Goal: Transaction & Acquisition: Purchase product/service

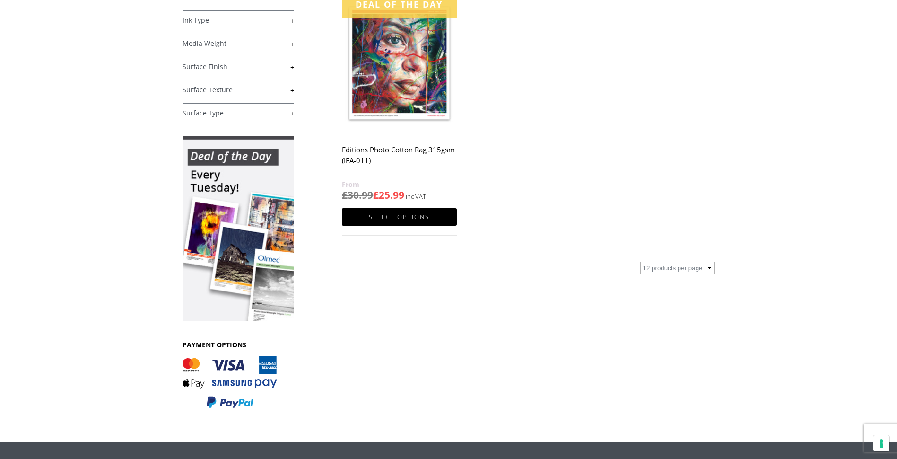
scroll to position [189, 0]
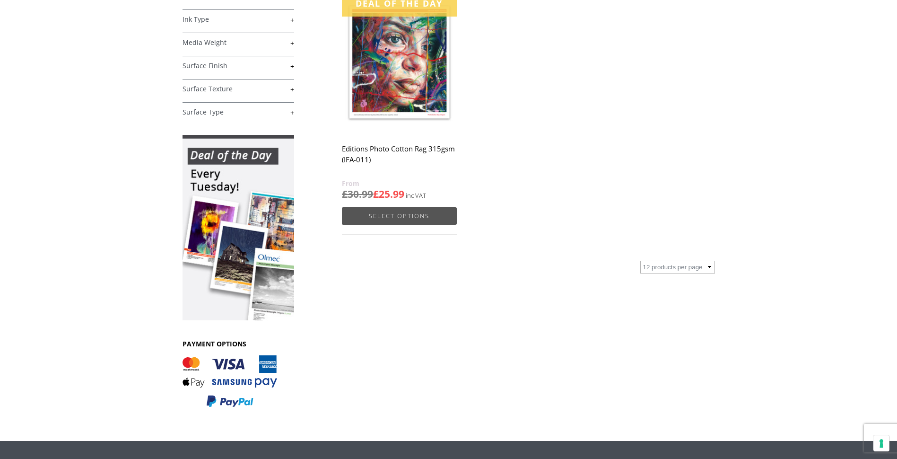
click at [402, 218] on link "Select options" at bounding box center [399, 216] width 114 height 18
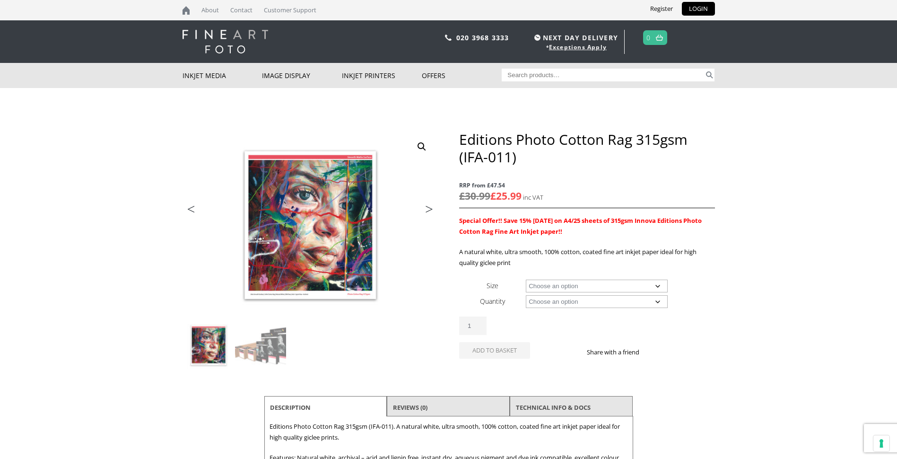
click at [659, 285] on select "Choose an option A4 Sheet A3 Sheet A3+ Sheet A2 Sheet 17" Wide Roll 24" Wide Ro…" at bounding box center [597, 286] width 142 height 13
click at [526, 280] on select "Choose an option A4 Sheet A3 Sheet A3+ Sheet A2 Sheet 17" Wide Roll 24" Wide Ro…" at bounding box center [597, 286] width 142 height 13
select select "a4-sheet"
click at [659, 302] on select "Choose an option 25 Sheets" at bounding box center [597, 301] width 142 height 13
select select "25-sheets"
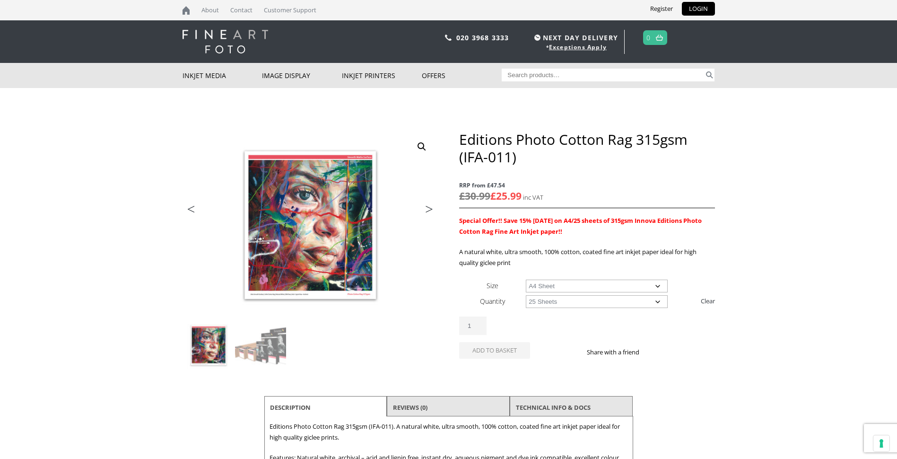
click at [526, 295] on select "Choose an option 25 Sheets" at bounding box center [597, 301] width 142 height 13
select select "a4-sheet"
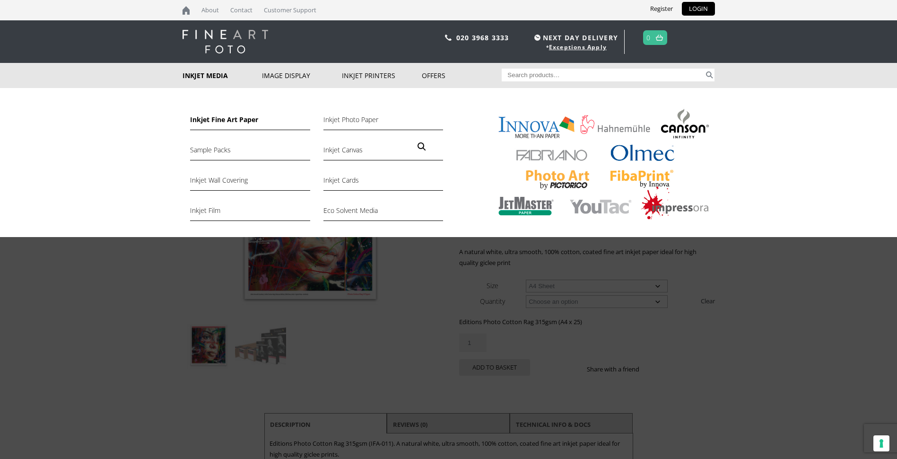
click at [211, 119] on link "Inkjet Fine Art Paper" at bounding box center [250, 122] width 120 height 16
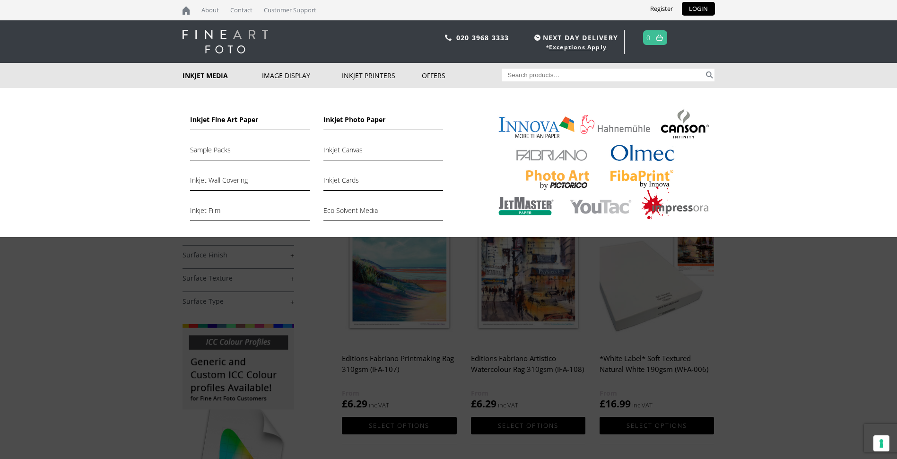
click at [346, 117] on link "Inkjet Photo Paper" at bounding box center [384, 122] width 120 height 16
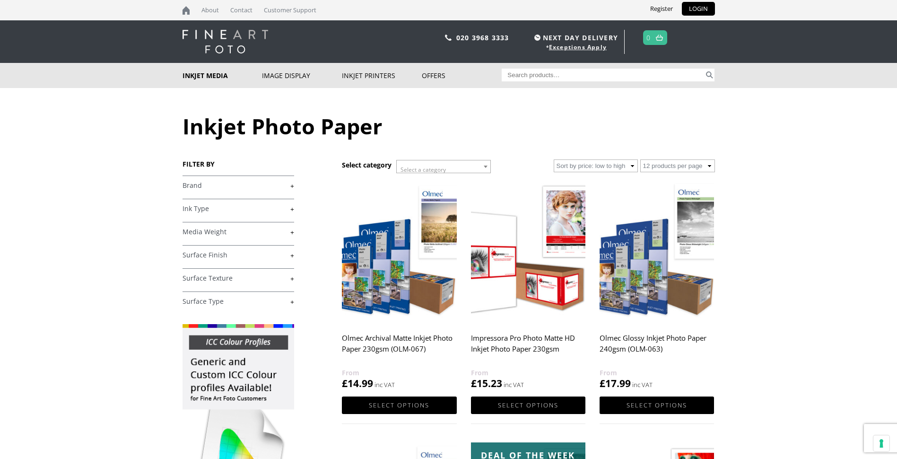
click at [292, 185] on link "+" at bounding box center [239, 185] width 112 height 9
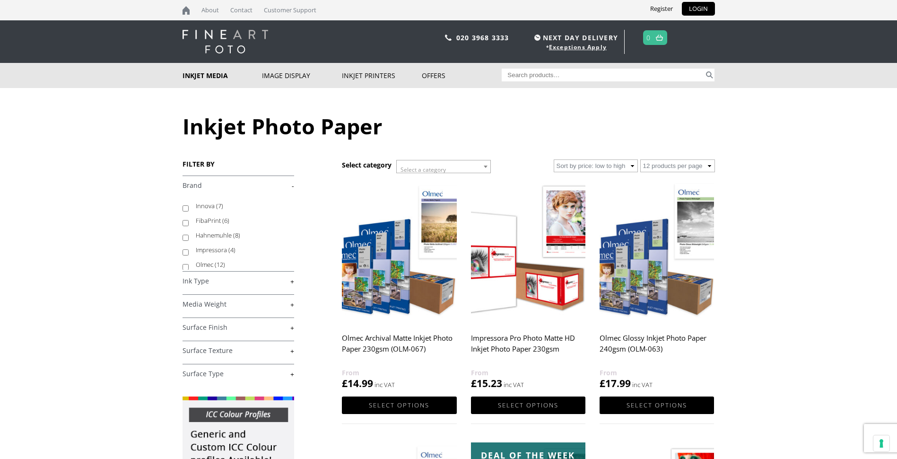
click at [186, 206] on input "Innova (7)" at bounding box center [186, 208] width 6 height 6
checkbox input "true"
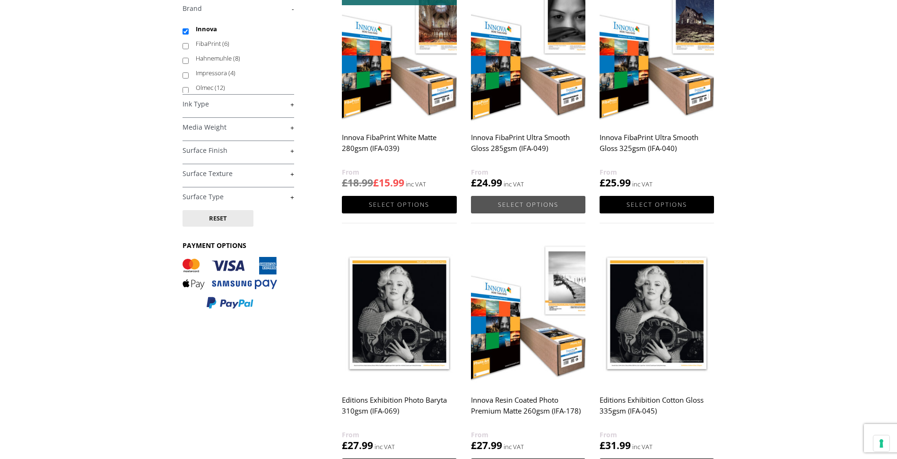
scroll to position [47, 0]
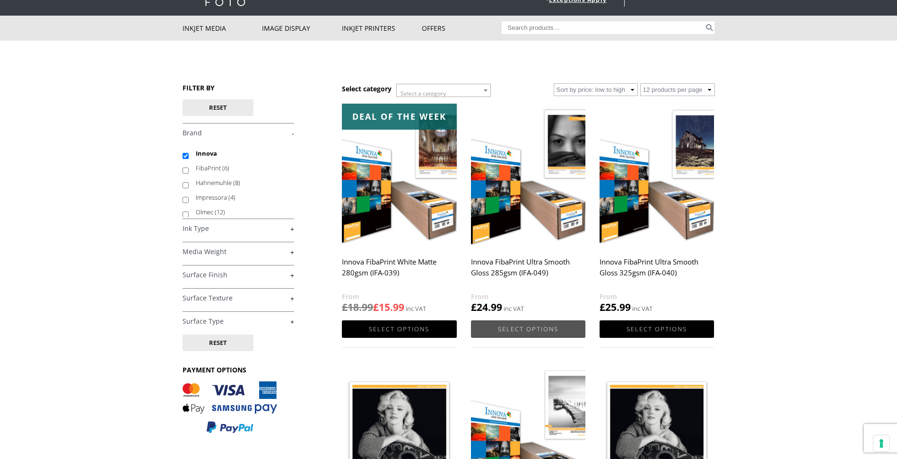
click at [524, 331] on link "Select options" at bounding box center [528, 329] width 114 height 18
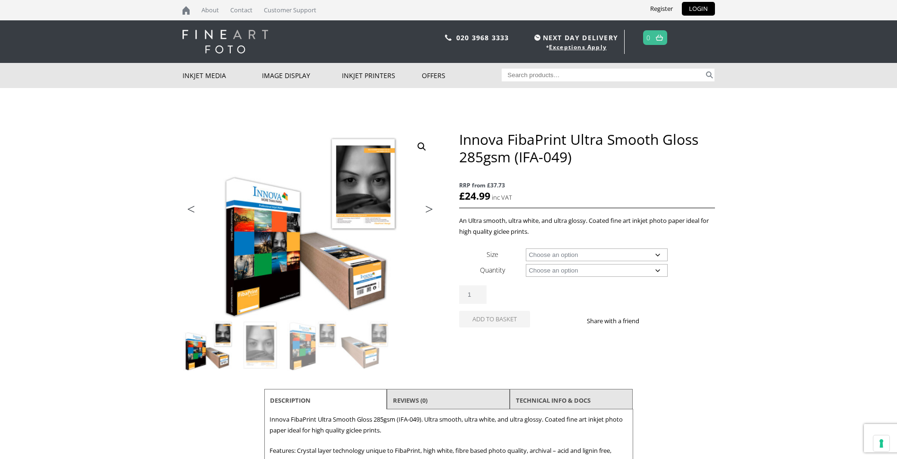
click at [659, 253] on select "Choose an option A4 Sheet A3 Sheet A3+ Sheet A2 Sheet 17" Wide Roll 24" Wide Ro…" at bounding box center [597, 254] width 142 height 13
click at [526, 248] on select "Choose an option A4 Sheet A3 Sheet A3+ Sheet A2 Sheet 17" Wide Roll 24" Wide Ro…" at bounding box center [597, 254] width 142 height 13
select select "a3-sheet-2"
click at [655, 269] on select "Choose an option 25 Sheets" at bounding box center [597, 270] width 142 height 13
select select "25-sheets"
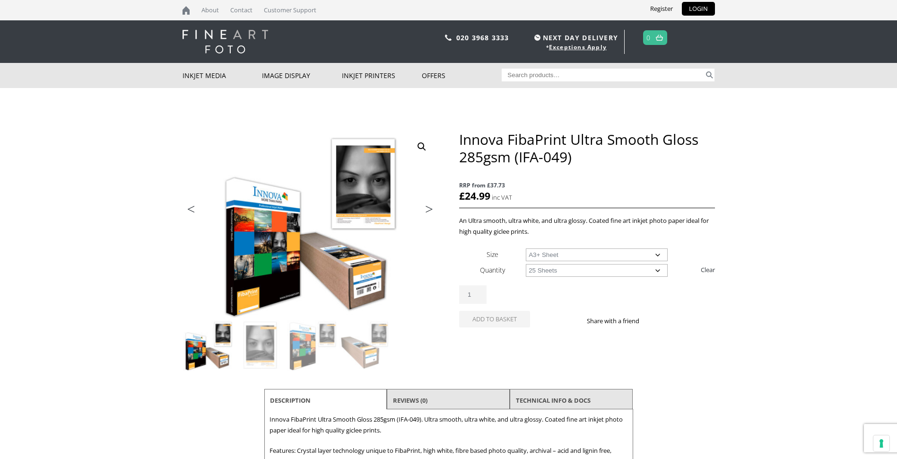
click at [526, 264] on select "Choose an option 25 Sheets" at bounding box center [597, 270] width 142 height 13
select select "a3-sheet-2"
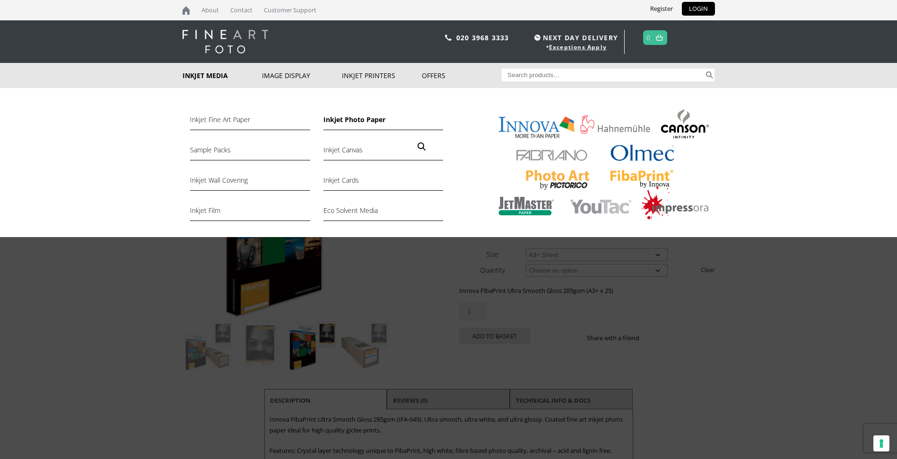
click at [358, 123] on link "Inkjet Photo Paper" at bounding box center [384, 122] width 120 height 16
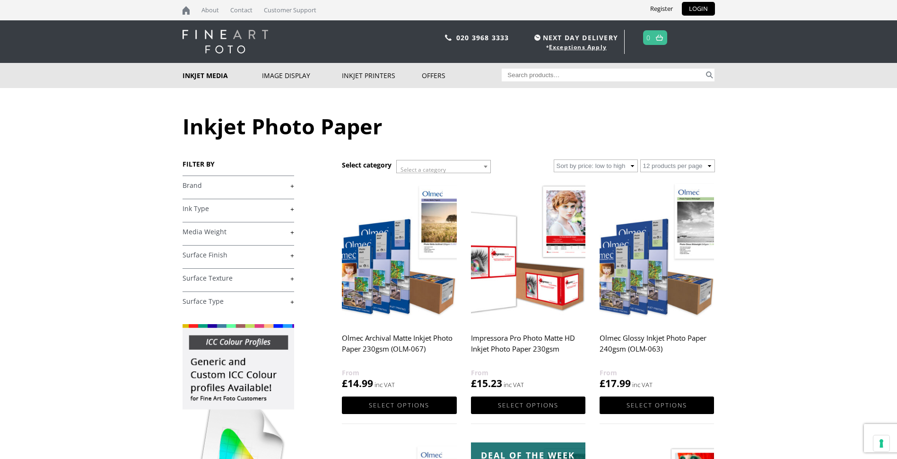
click at [294, 185] on div "FILTER BY £ 0.00 - £ 25.00 (12) £ 25.00 - £ 74.99 (30) £ 75.00 -" at bounding box center [263, 382] width 160 height 447
click at [290, 185] on link "+" at bounding box center [239, 185] width 112 height 9
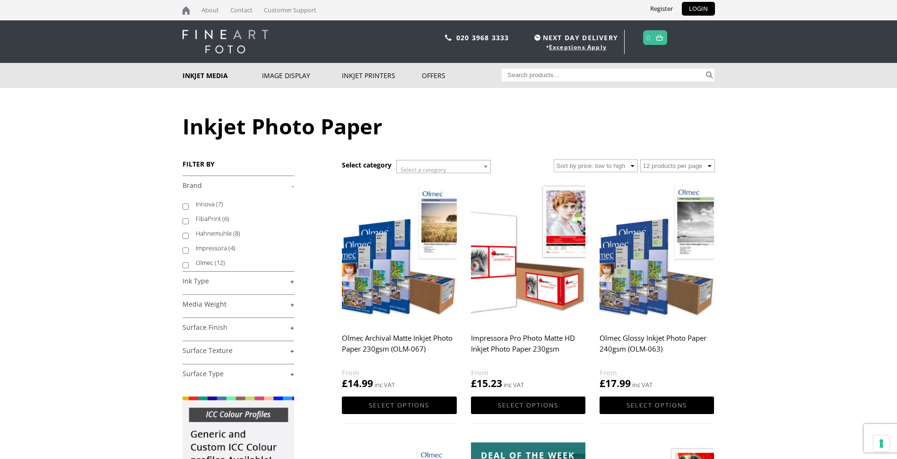
scroll to position [2, 0]
click at [183, 263] on input "Olmec (12)" at bounding box center [186, 265] width 6 height 6
checkbox input "true"
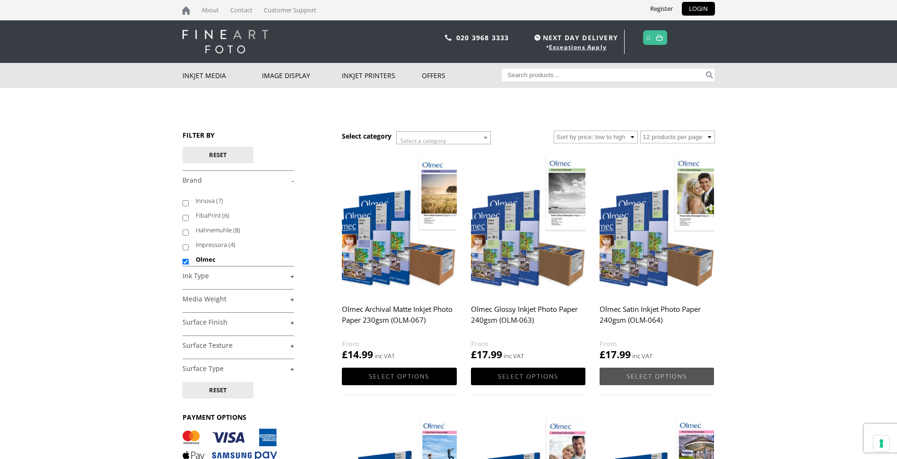
click at [632, 370] on link "Select options" at bounding box center [657, 377] width 114 height 18
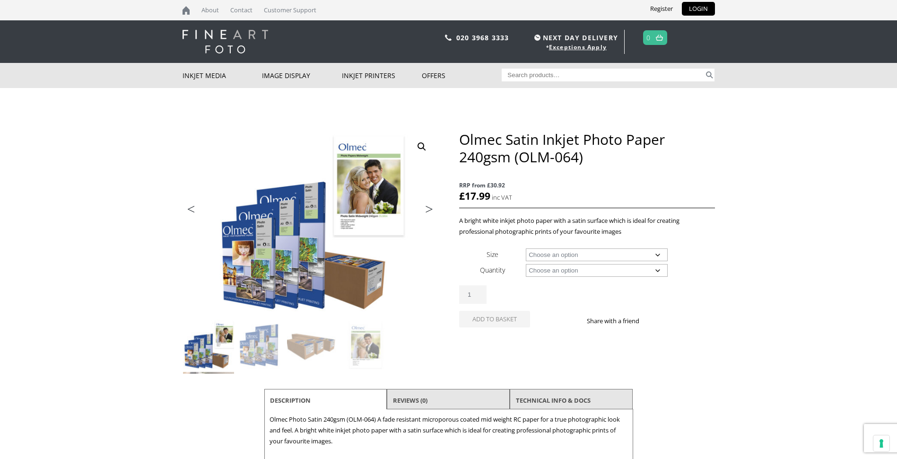
click at [658, 252] on select "Choose an option A4 Sheet A3 Sheet A3+ Sheet A2 Sheet 17" Wide Roll 24" Wide Ro…" at bounding box center [597, 254] width 142 height 13
click at [526, 248] on select "Choose an option A4 Sheet A3 Sheet A3+ Sheet A2 Sheet 17" Wide Roll 24" Wide Ro…" at bounding box center [597, 254] width 142 height 13
select select "a3-sheet-2"
click at [659, 270] on select "Choose an option 50 Sheets" at bounding box center [597, 270] width 142 height 13
select select "50-sheets"
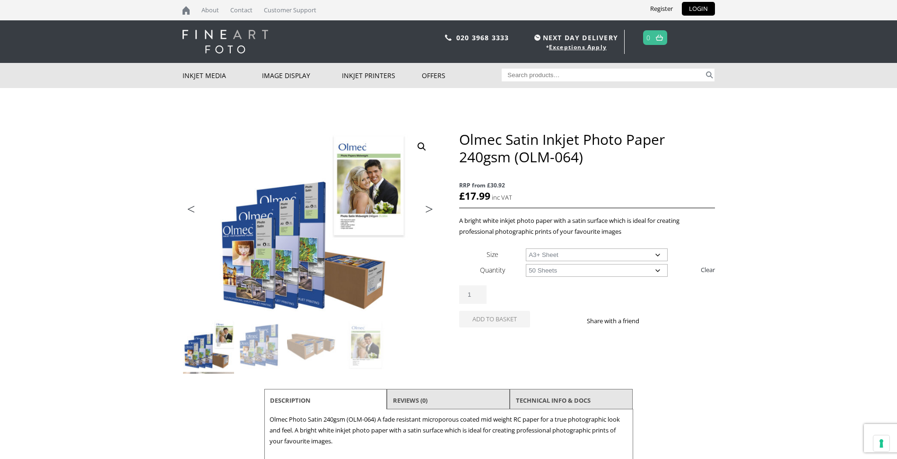
click at [526, 264] on select "Choose an option 50 Sheets" at bounding box center [597, 270] width 142 height 13
select select "a3-sheet-2"
